Goal: Entertainment & Leisure: Consume media (video, audio)

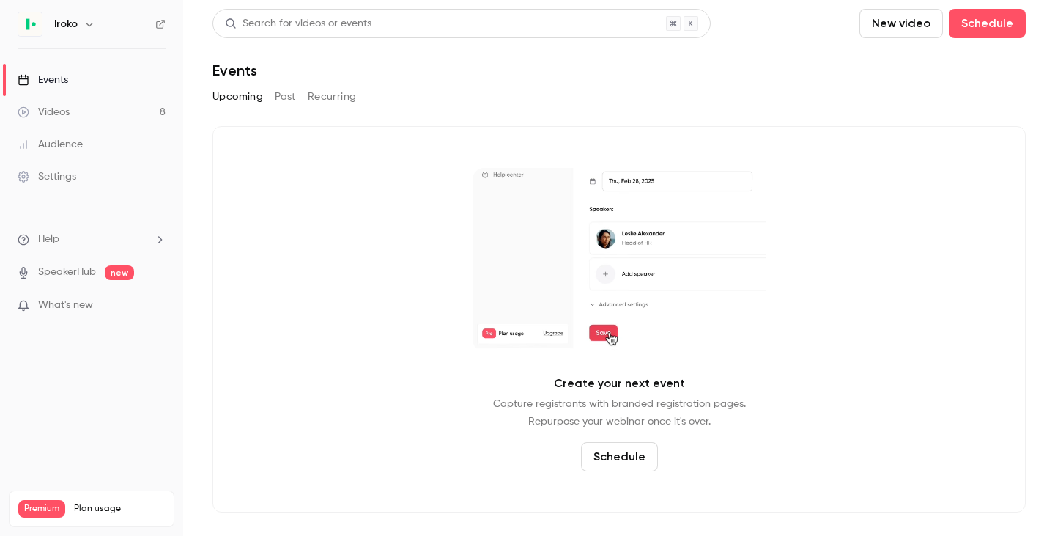
click at [81, 23] on button "button" at bounding box center [90, 24] width 18 height 18
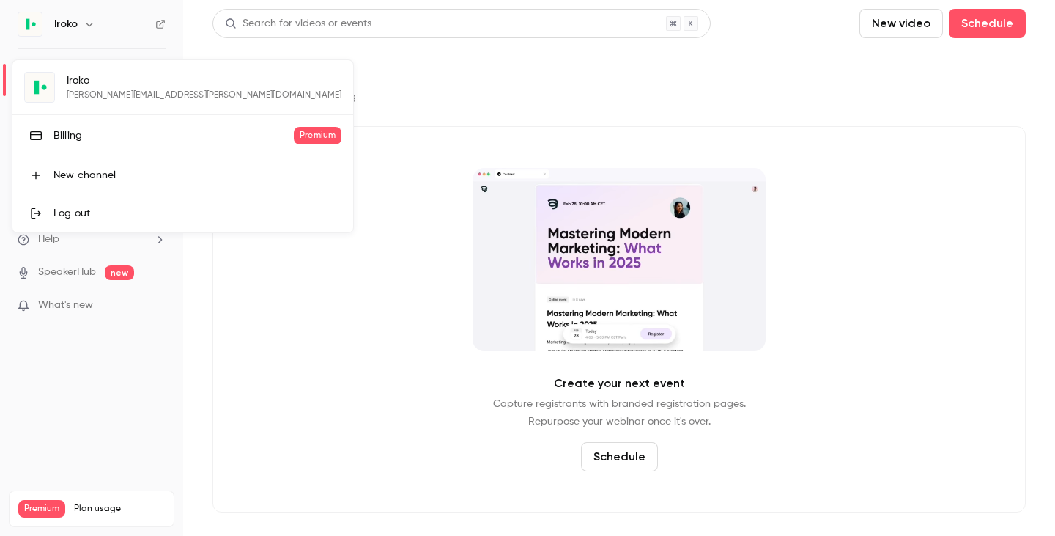
click at [116, 21] on div at bounding box center [527, 268] width 1055 height 536
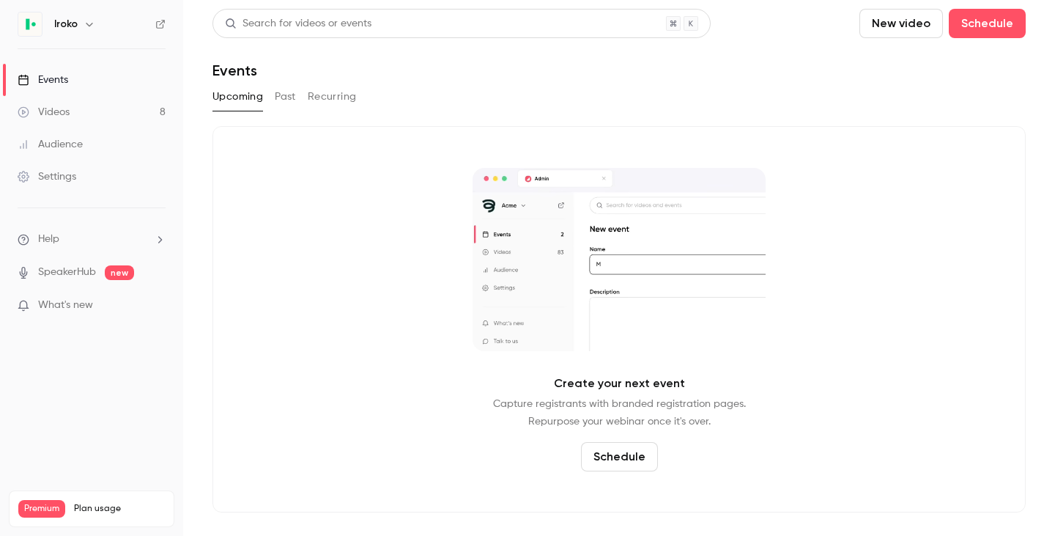
click at [70, 76] on link "Events" at bounding box center [91, 80] width 183 height 32
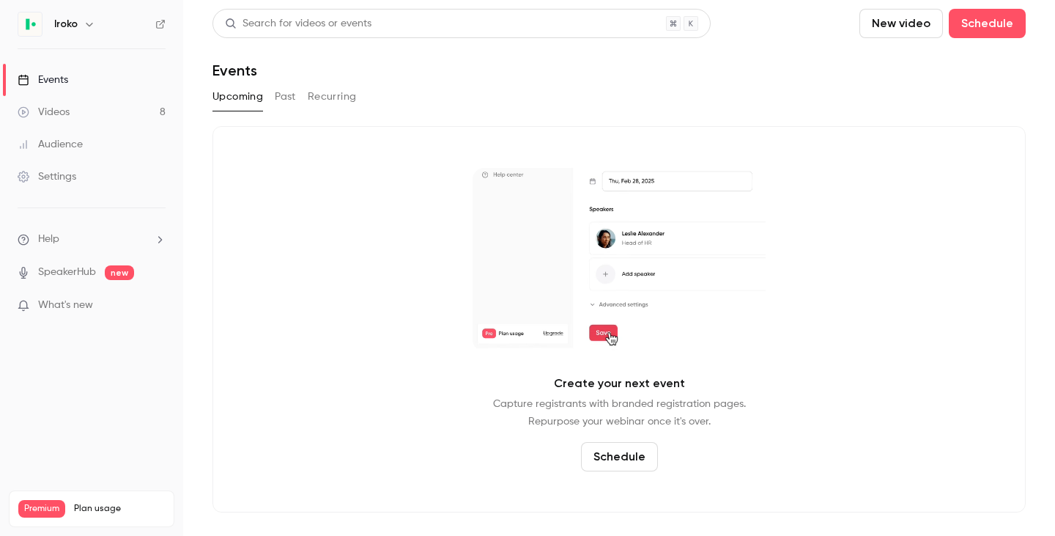
click at [67, 114] on div "Videos" at bounding box center [44, 112] width 52 height 15
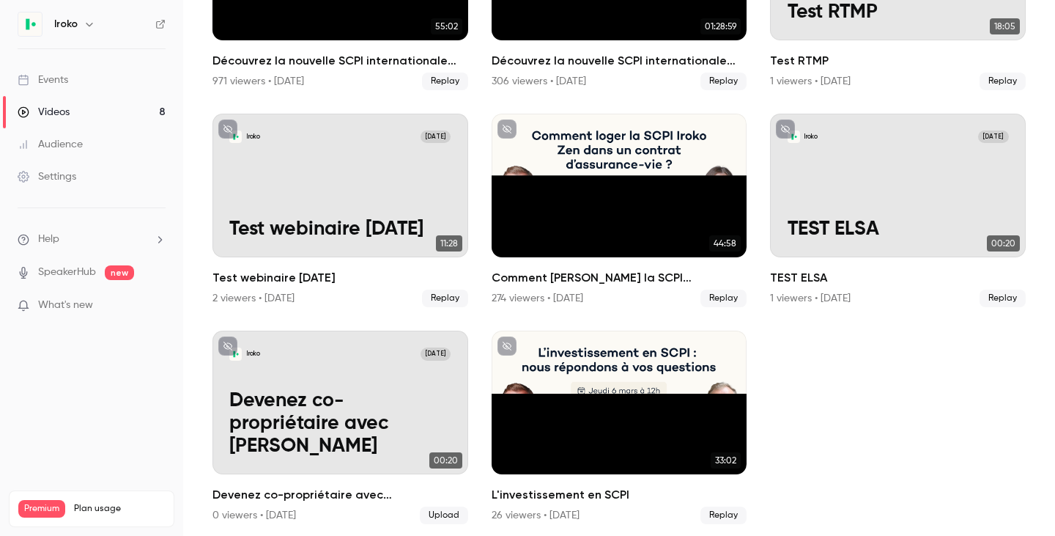
scroll to position [229, 0]
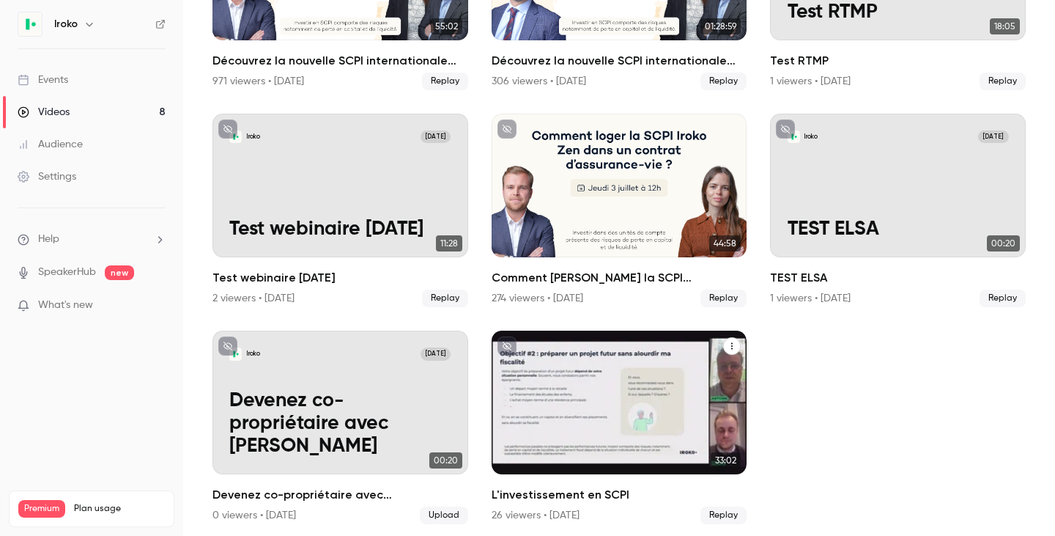
click at [621, 394] on div "L'investissement en SCPI" at bounding box center [620, 403] width 256 height 144
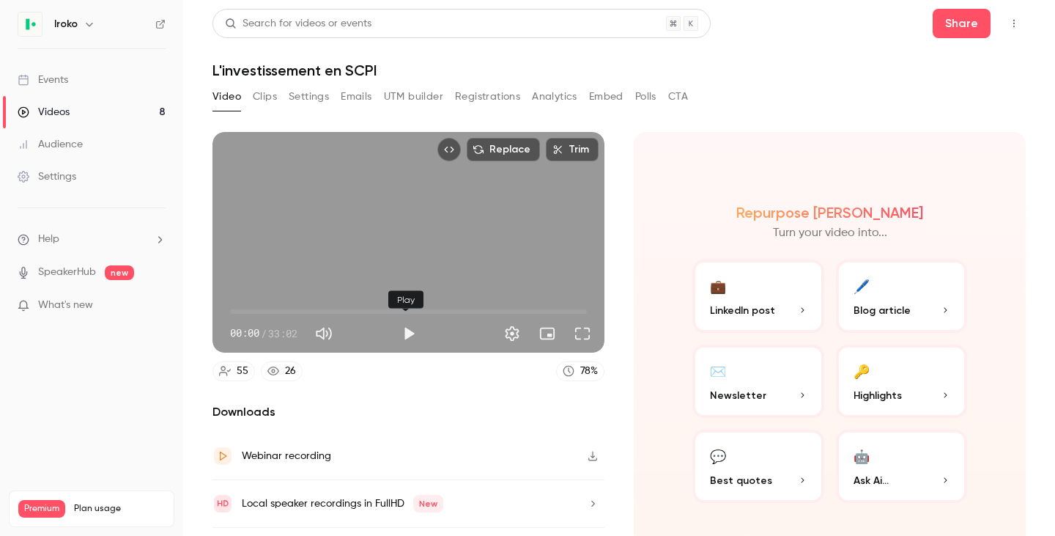
click at [404, 328] on button "Play" at bounding box center [408, 333] width 29 height 29
type input "***"
click at [246, 304] on span "01:30" at bounding box center [408, 311] width 357 height 23
click at [264, 306] on span "01:32" at bounding box center [408, 311] width 357 height 23
click at [399, 328] on button "Pause" at bounding box center [408, 333] width 29 height 29
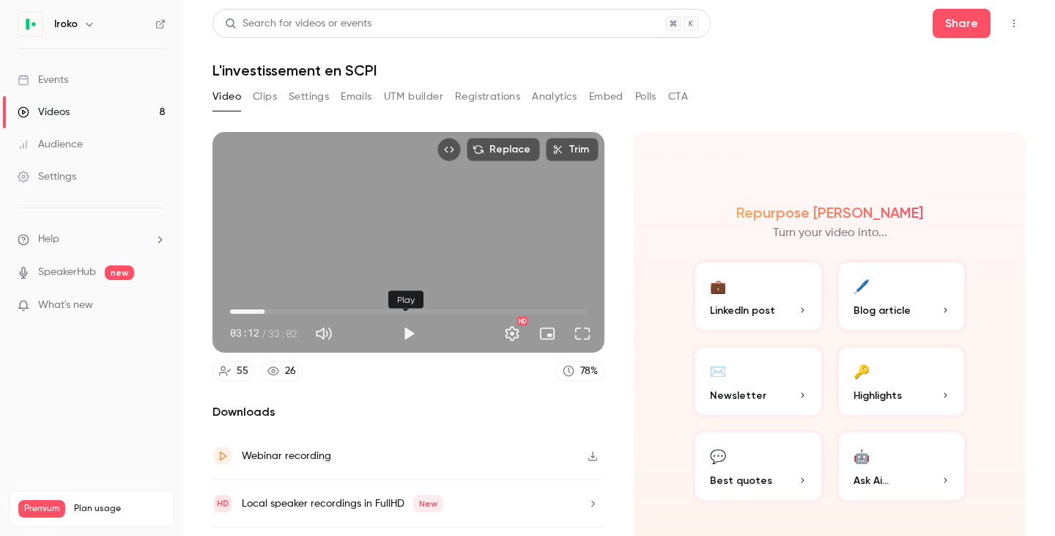
click at [401, 332] on button "Play" at bounding box center [408, 333] width 29 height 29
click at [283, 301] on span "03:14" at bounding box center [408, 311] width 357 height 23
type input "*****"
click at [415, 334] on button "Pause" at bounding box center [408, 333] width 29 height 29
